Goal: Task Accomplishment & Management: Manage account settings

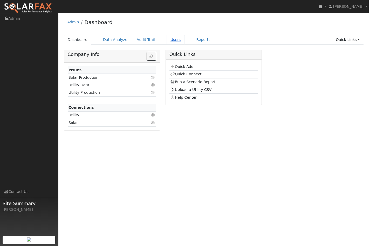
click at [169, 39] on link "Users" at bounding box center [175, 40] width 18 height 10
click at [166, 40] on link "Users" at bounding box center [175, 40] width 18 height 10
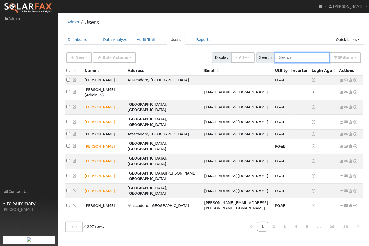
click at [297, 59] on input "text" at bounding box center [301, 57] width 55 height 11
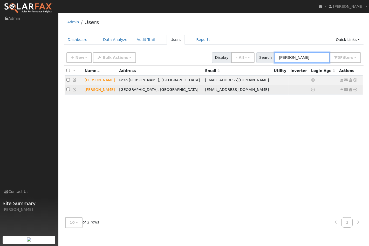
type input "[PERSON_NAME]"
click at [214, 90] on span "[EMAIL_ADDRESS][DOMAIN_NAME]" at bounding box center [237, 90] width 64 height 4
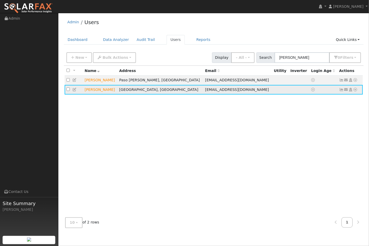
click at [214, 90] on span "[EMAIL_ADDRESS][DOMAIN_NAME]" at bounding box center [237, 90] width 64 height 4
click at [101, 90] on td "[PERSON_NAME]" at bounding box center [100, 90] width 34 height 10
click at [146, 92] on td "[GEOGRAPHIC_DATA], [GEOGRAPHIC_DATA]" at bounding box center [160, 90] width 86 height 10
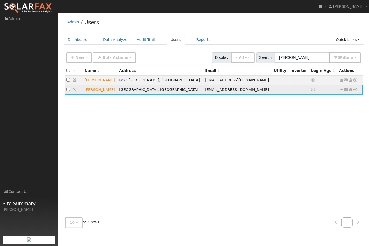
click at [356, 91] on icon at bounding box center [355, 90] width 5 height 4
click at [350, 91] on icon at bounding box center [350, 90] width 5 height 4
